Goal: Transaction & Acquisition: Purchase product/service

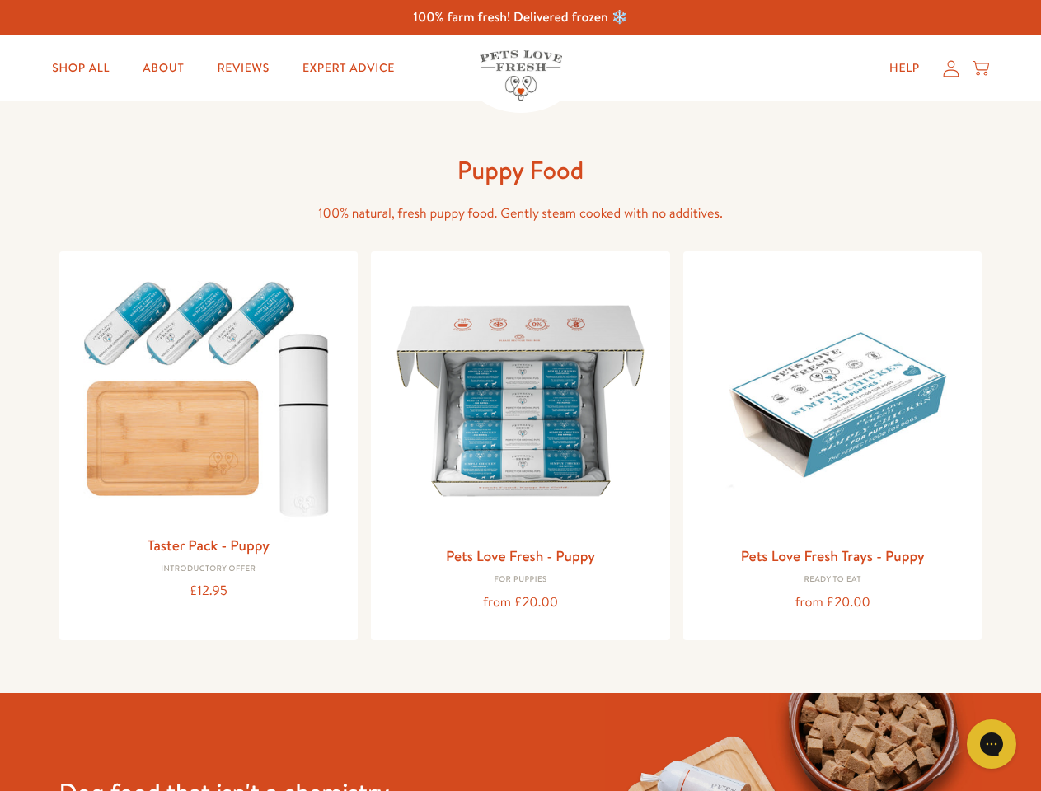
click at [991, 744] on icon "Gorgias live chat" at bounding box center [991, 744] width 16 height 16
